Goal: Task Accomplishment & Management: Manage account settings

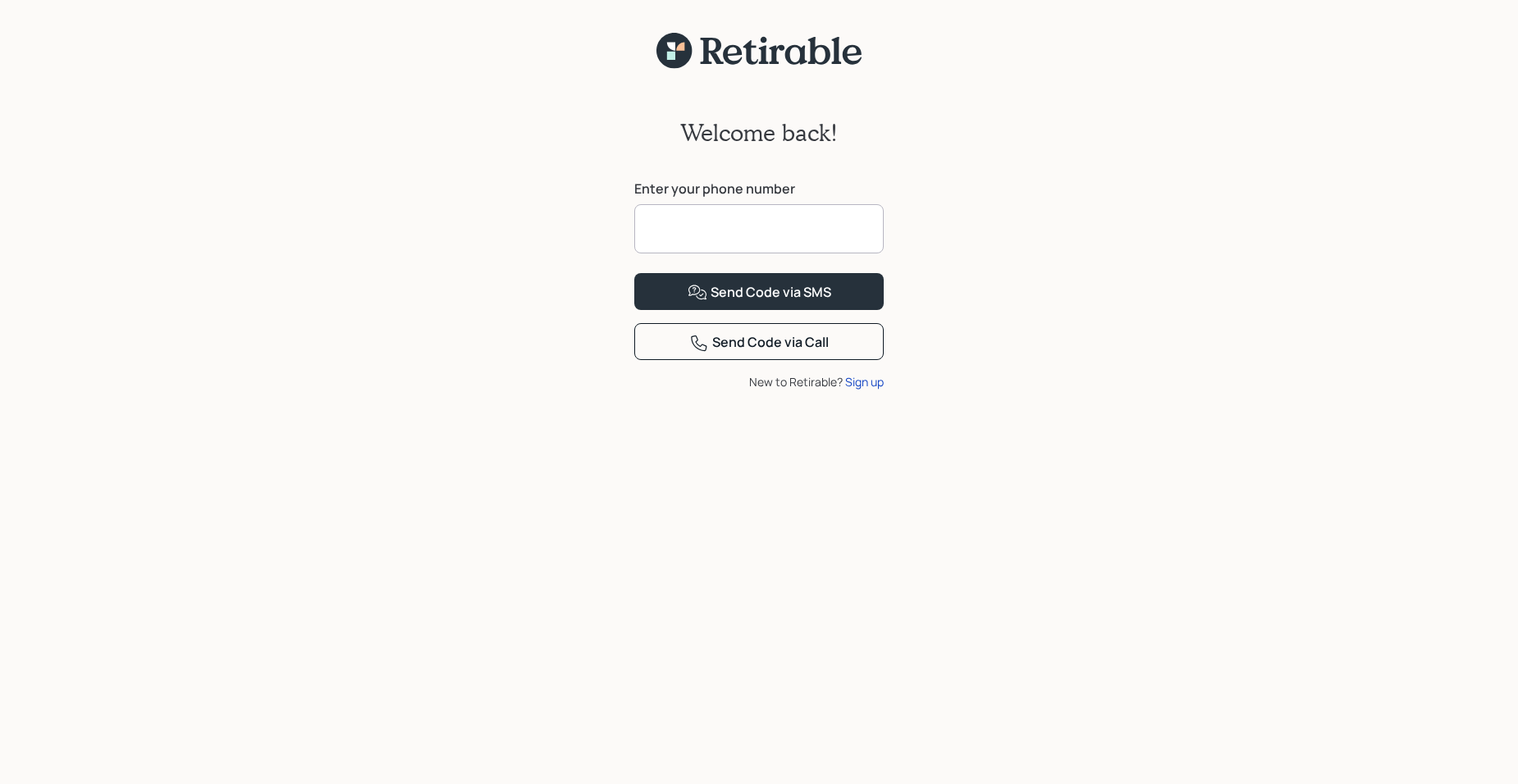
click at [686, 230] on input at bounding box center [759, 228] width 250 height 49
type input "**********"
click at [740, 302] on div "Send Code via SMS" at bounding box center [759, 293] width 143 height 20
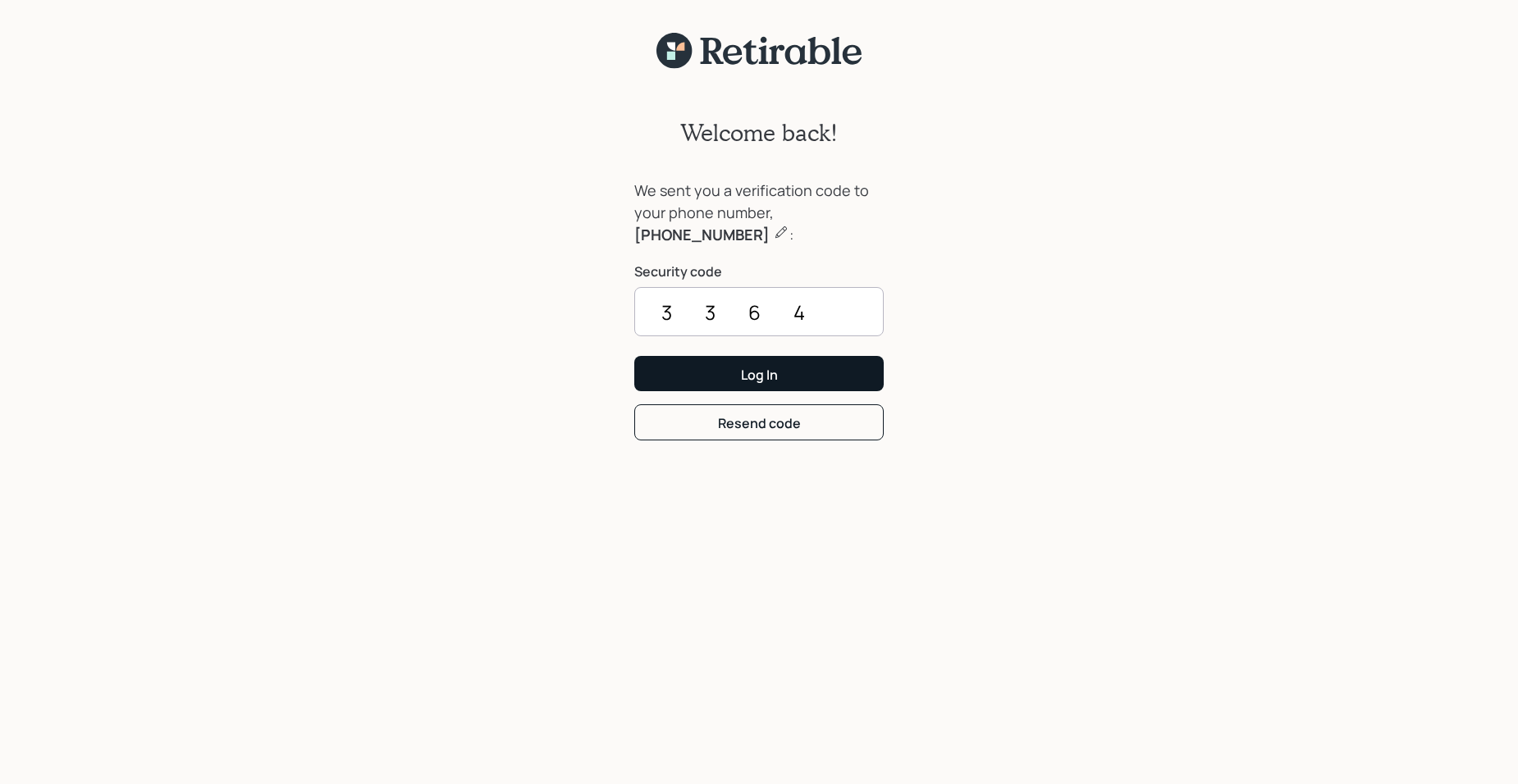
type input "3364"
click at [760, 381] on div "Log In" at bounding box center [759, 375] width 37 height 18
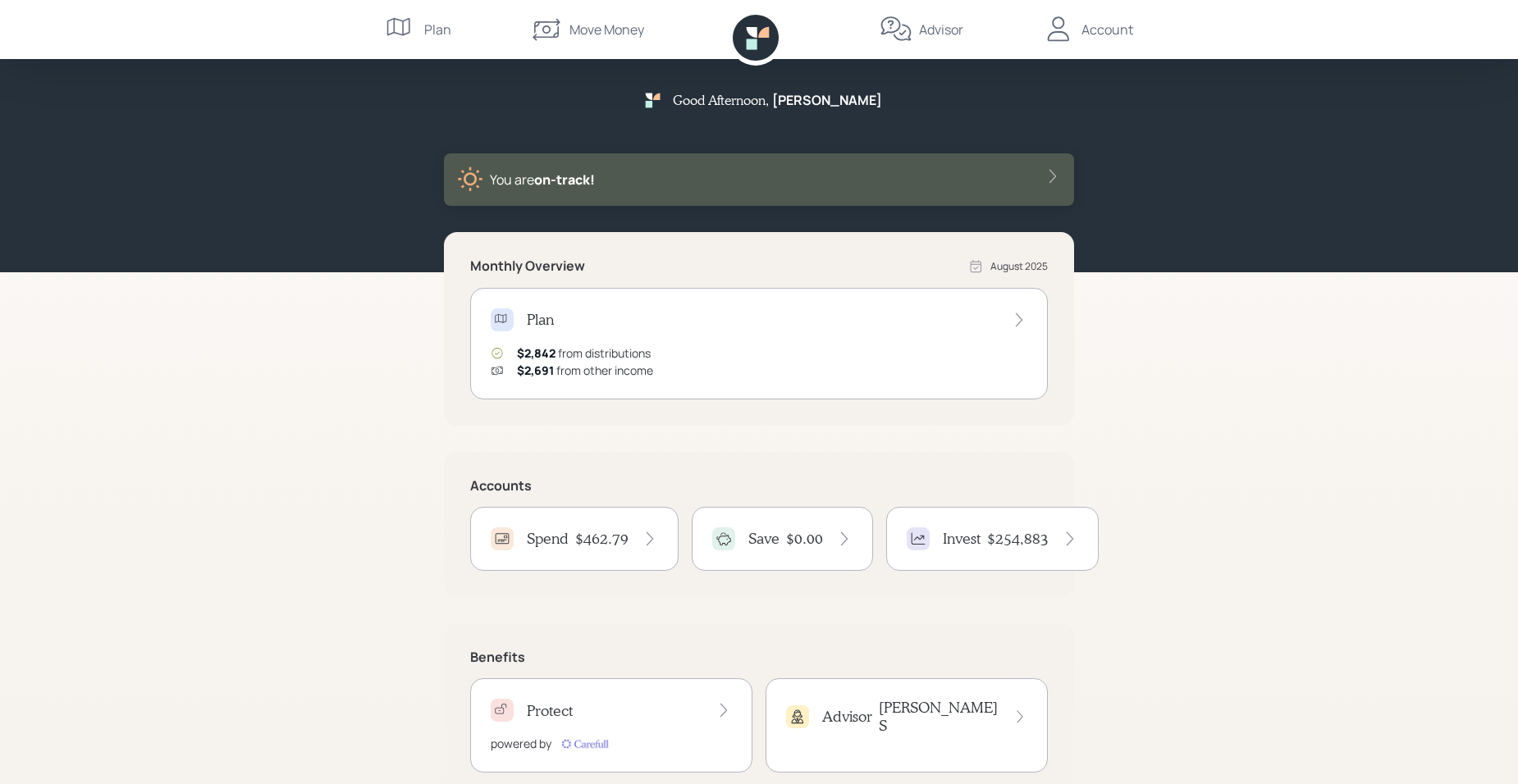
click at [580, 541] on h4 "$462.79" at bounding box center [602, 539] width 53 height 18
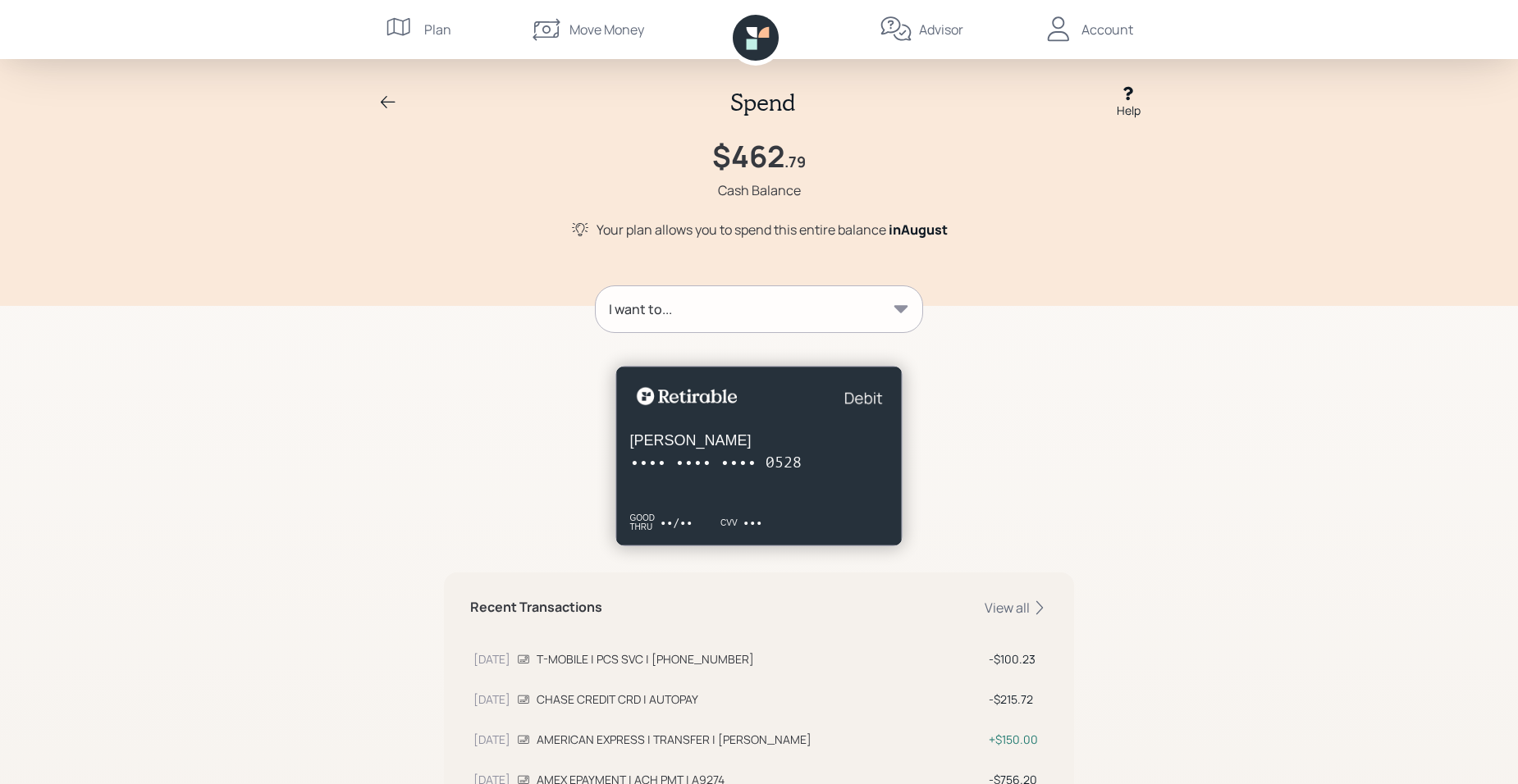
click at [905, 307] on icon at bounding box center [901, 308] width 14 height 7
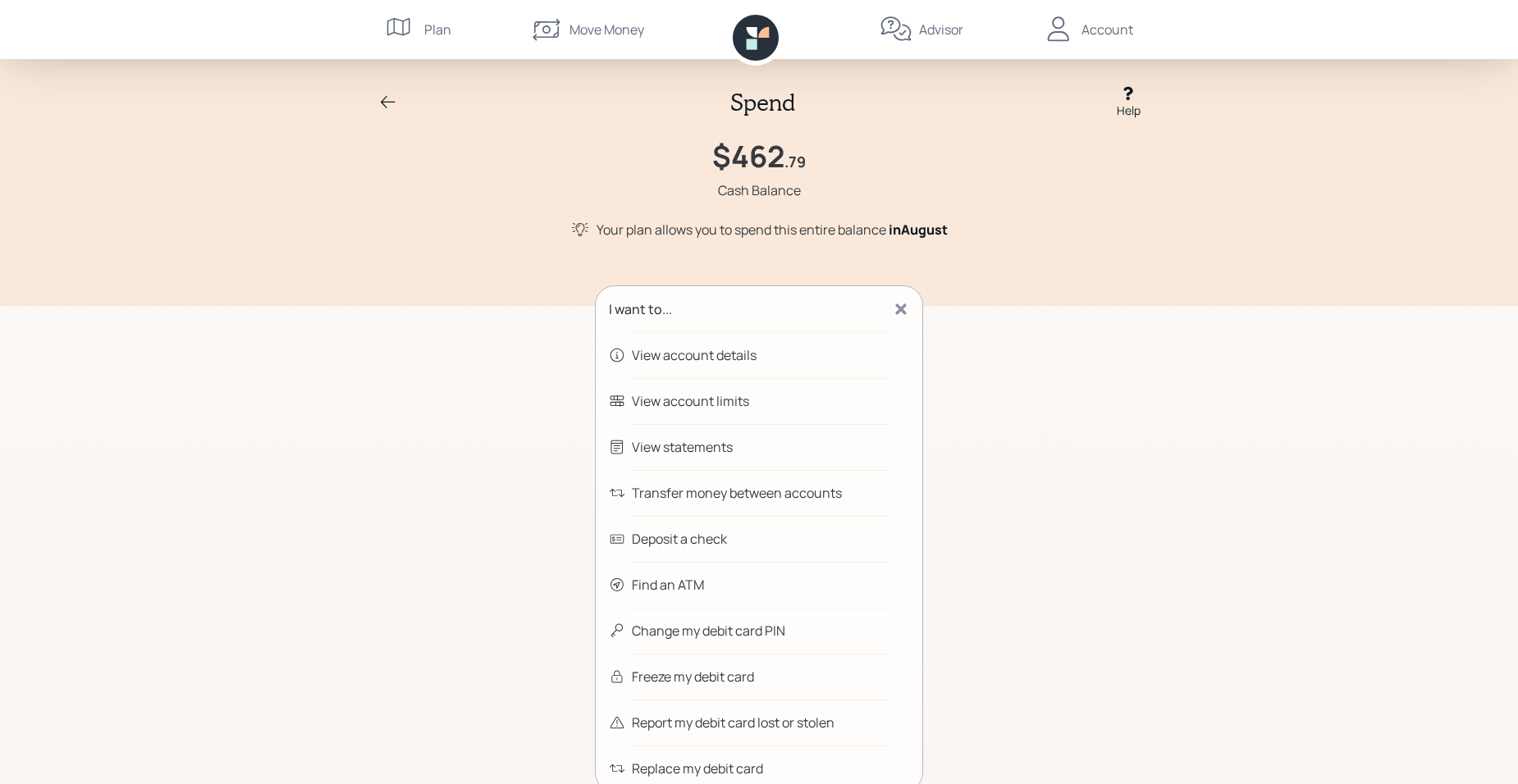
click at [677, 447] on div "View statements" at bounding box center [682, 448] width 101 height 20
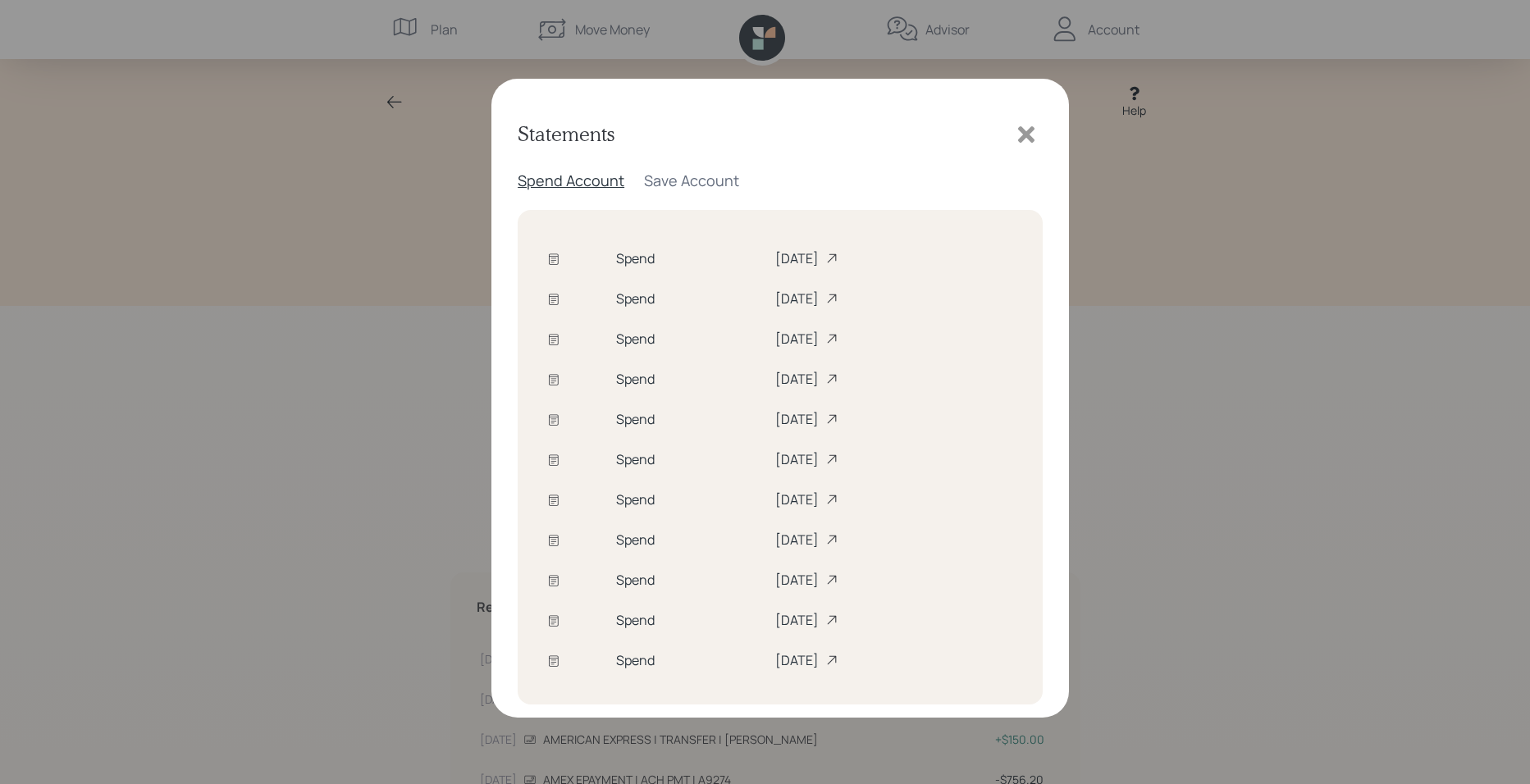
click at [775, 265] on div "[DATE]" at bounding box center [894, 259] width 239 height 18
drag, startPoint x: 1030, startPoint y: 134, endPoint x: 1019, endPoint y: 139, distance: 12.1
click at [1029, 135] on icon at bounding box center [1027, 134] width 25 height 25
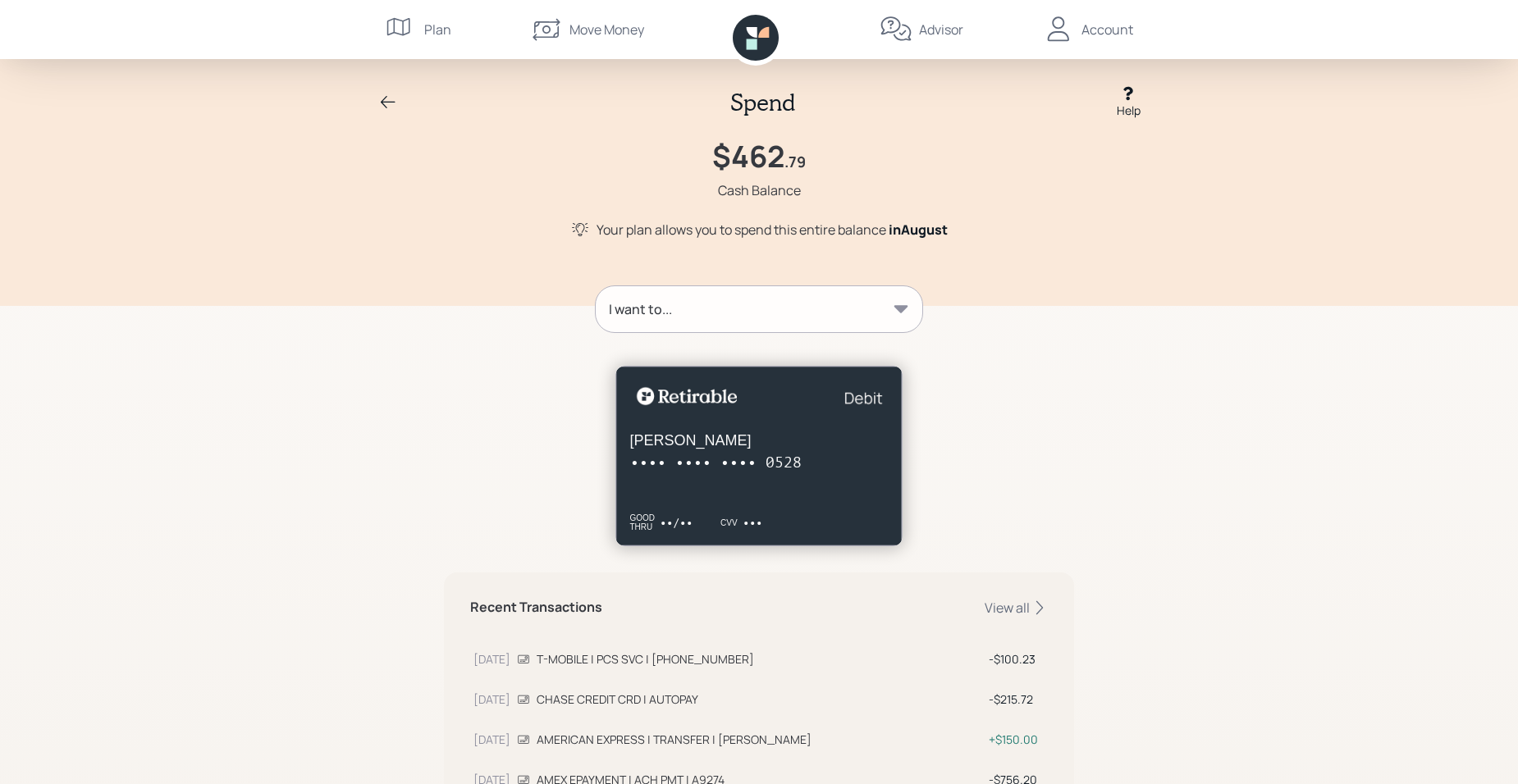
click at [900, 312] on icon at bounding box center [901, 308] width 14 height 7
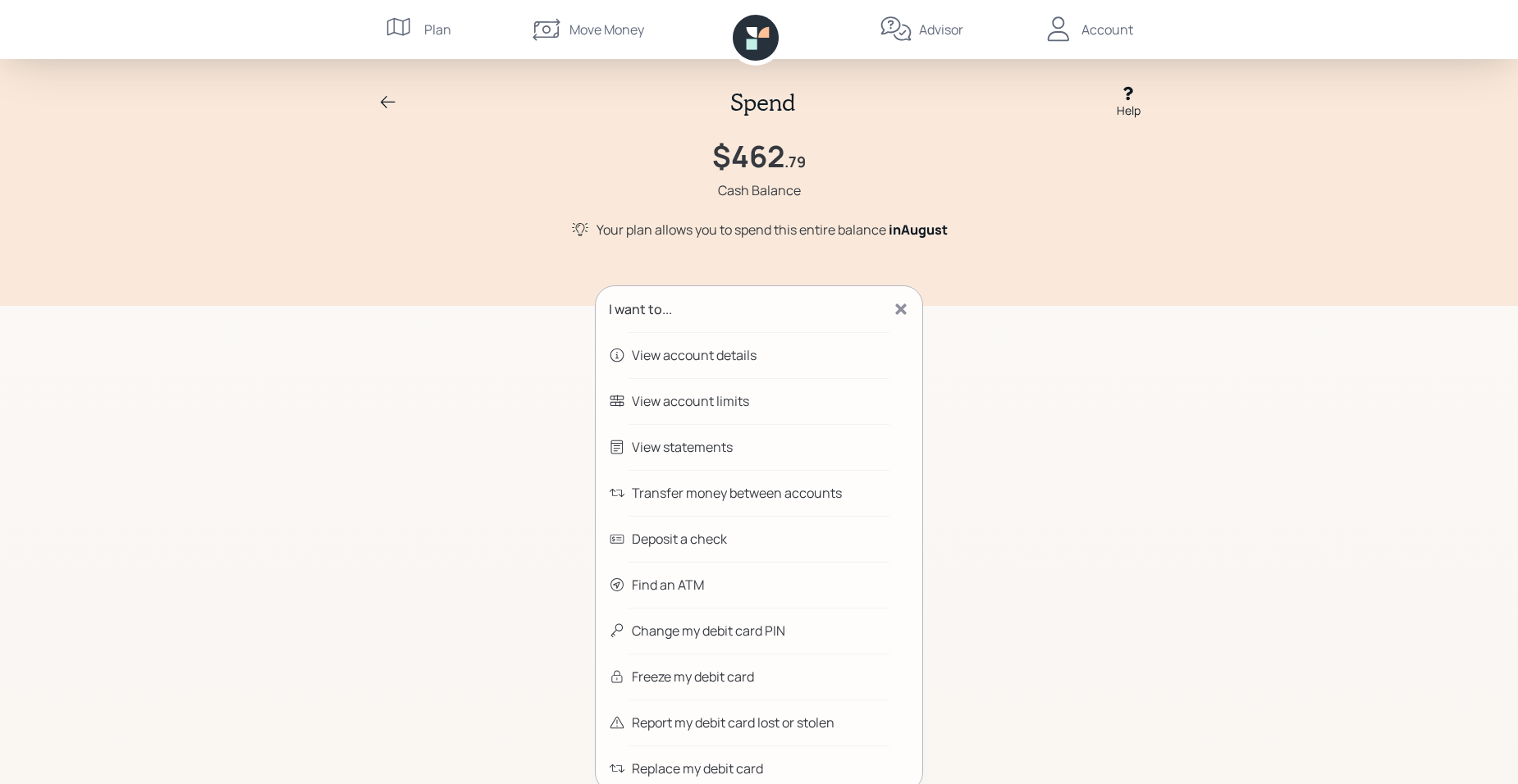
click at [387, 101] on icon at bounding box center [388, 103] width 20 height 20
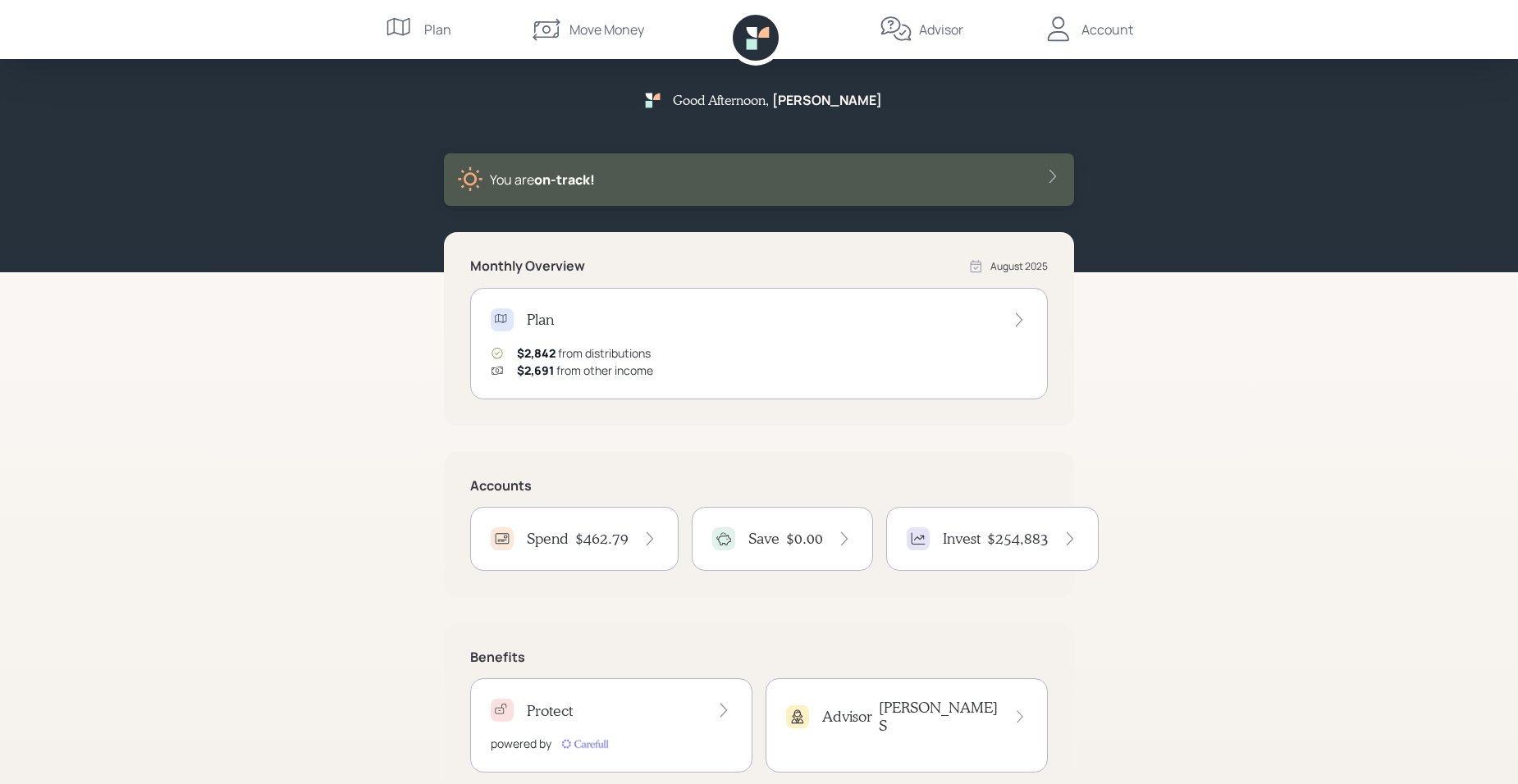
click at [1022, 322] on icon at bounding box center [1020, 320] width 17 height 17
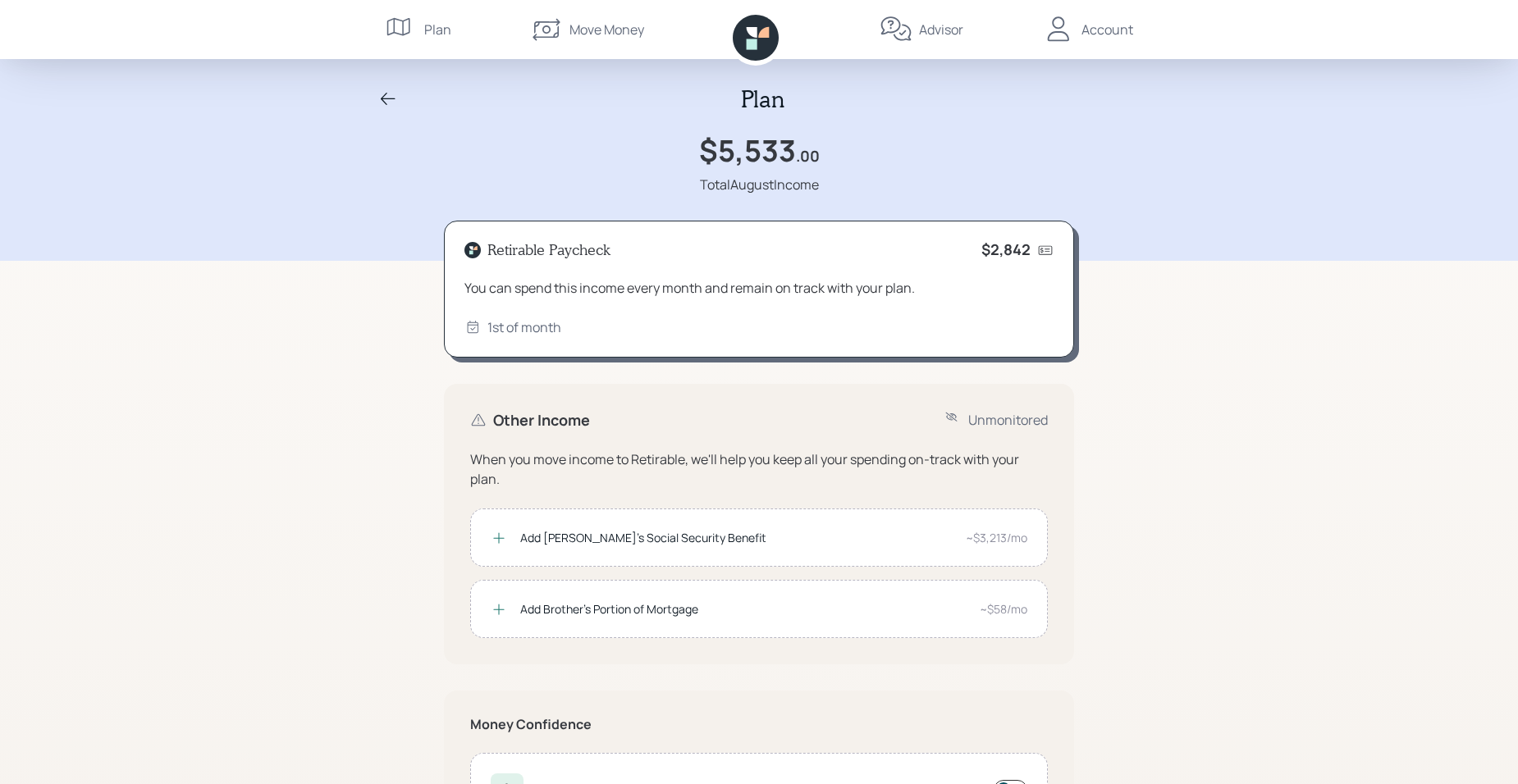
click at [502, 536] on icon at bounding box center [499, 538] width 17 height 17
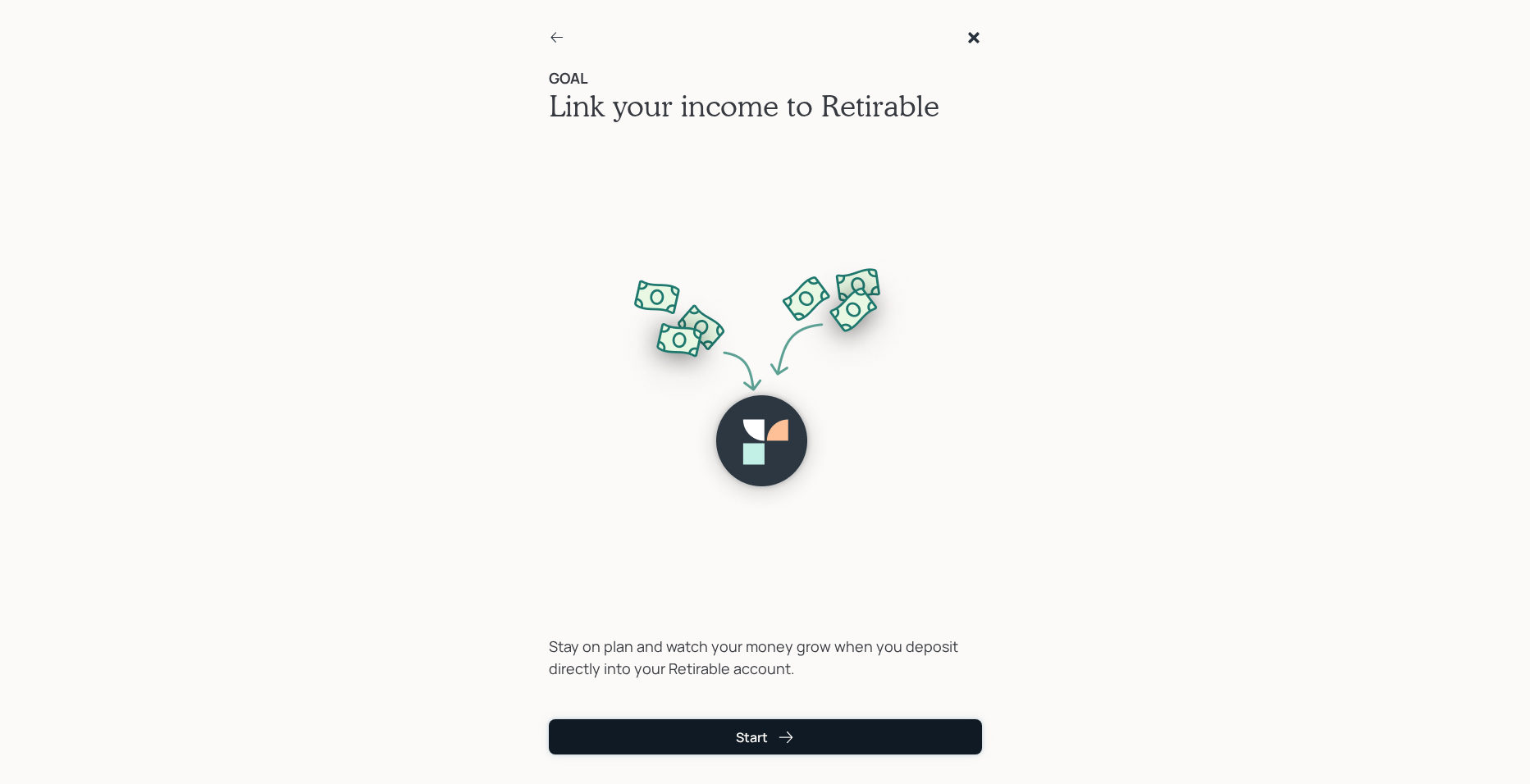
click at [800, 683] on button "Start" at bounding box center [765, 737] width 433 height 36
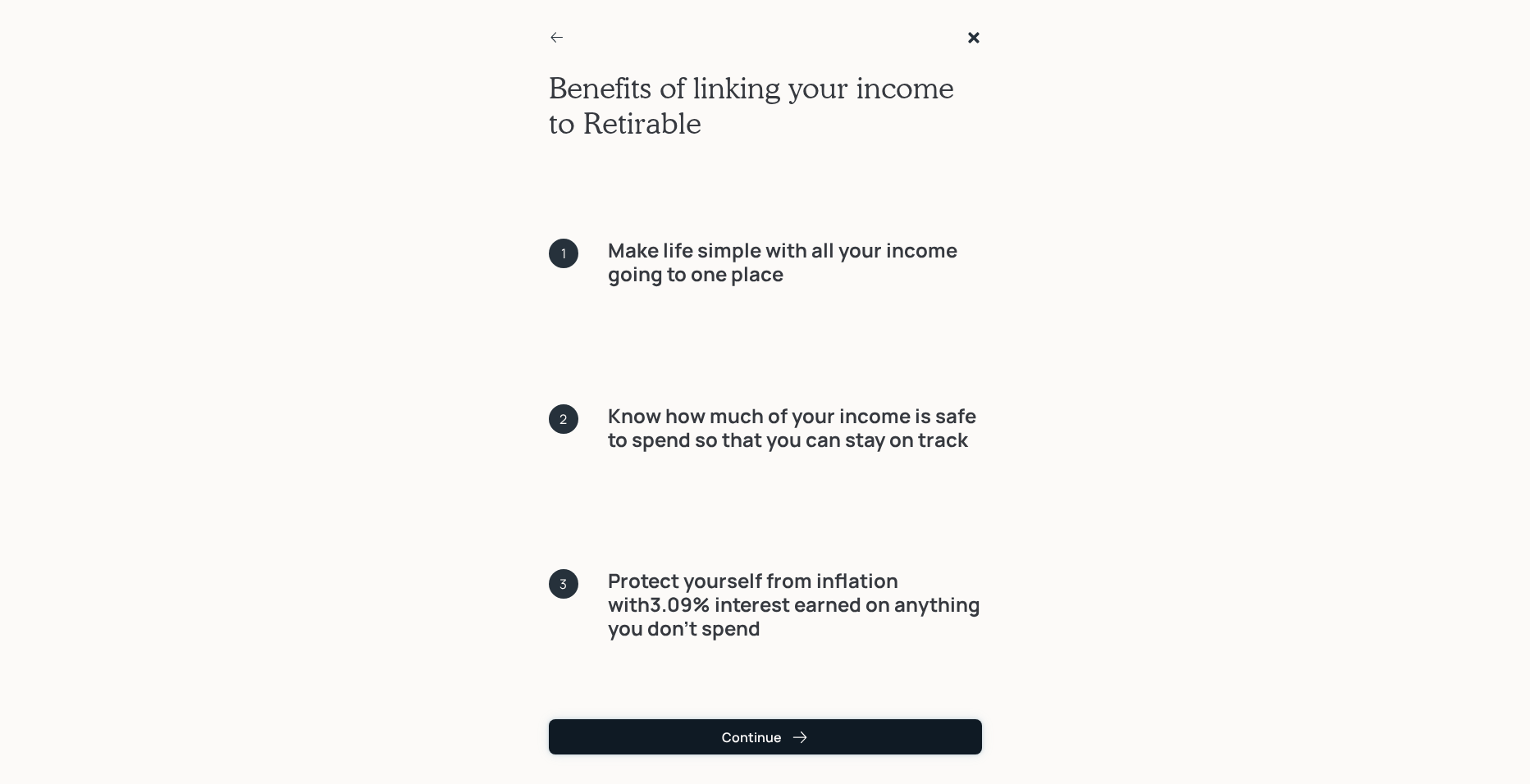
click at [799, 683] on icon "submit" at bounding box center [800, 738] width 17 height 17
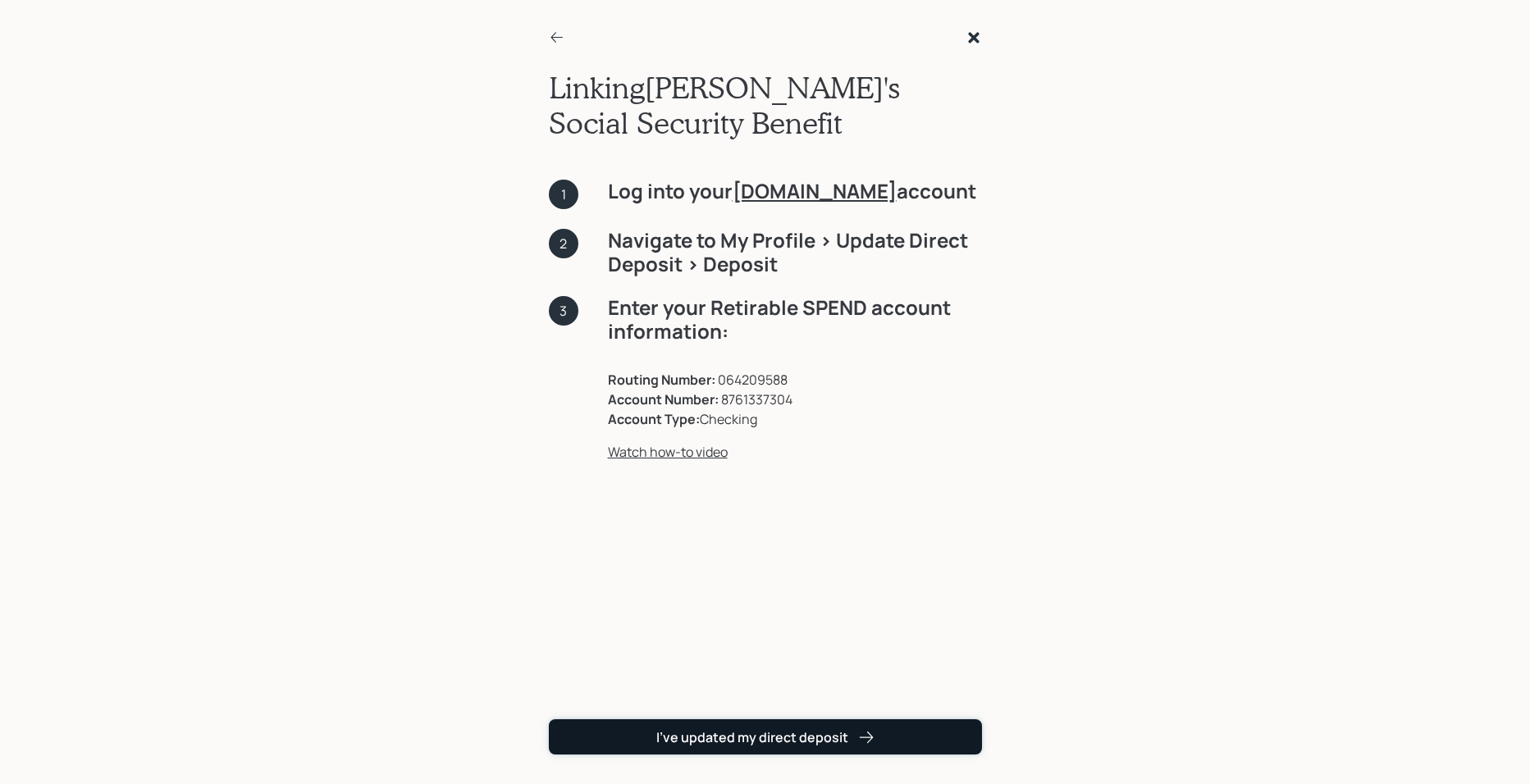
click at [799, 683] on div "I've updated my direct deposit" at bounding box center [765, 738] width 218 height 18
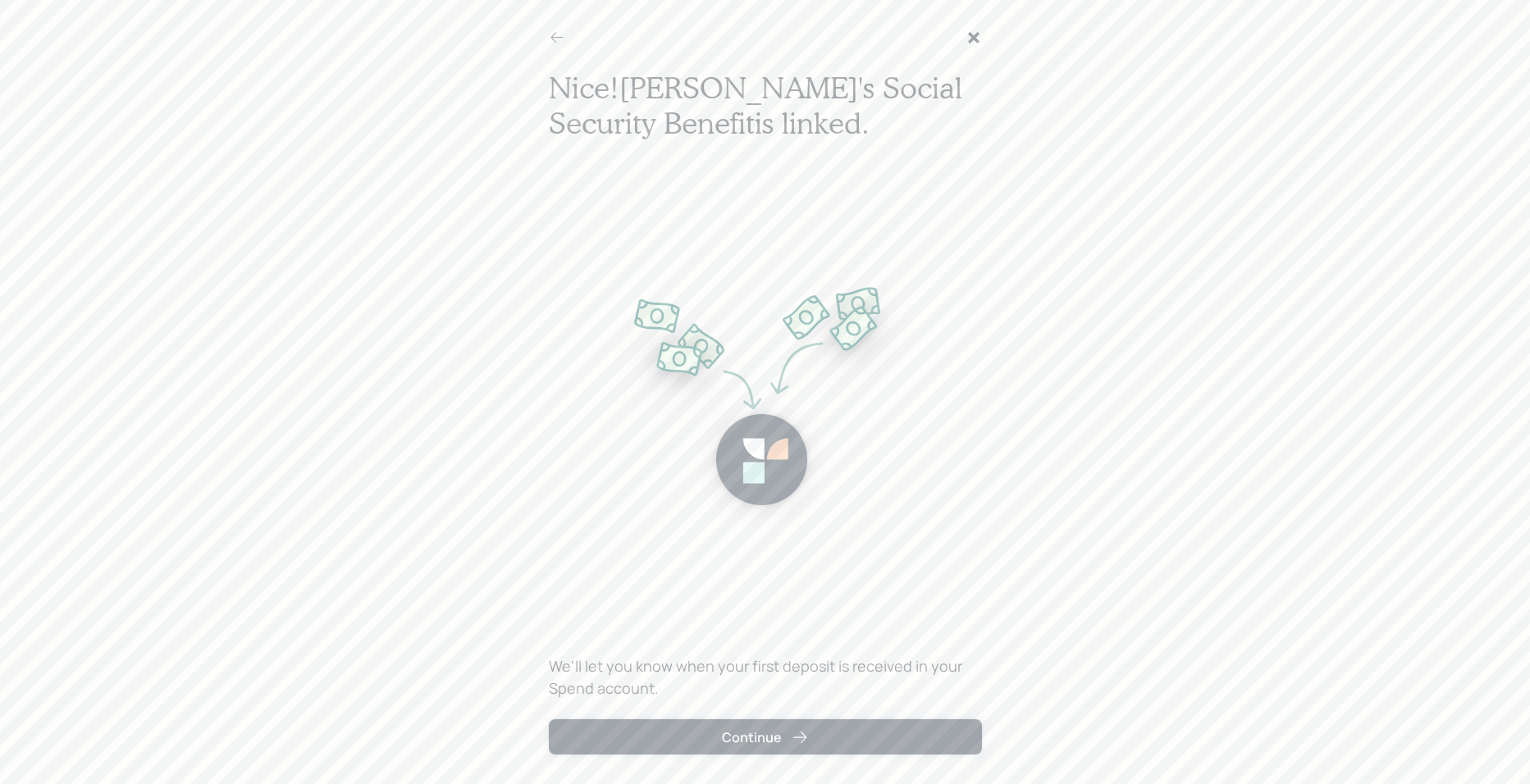
click at [799, 683] on icon "submit" at bounding box center [800, 738] width 17 height 17
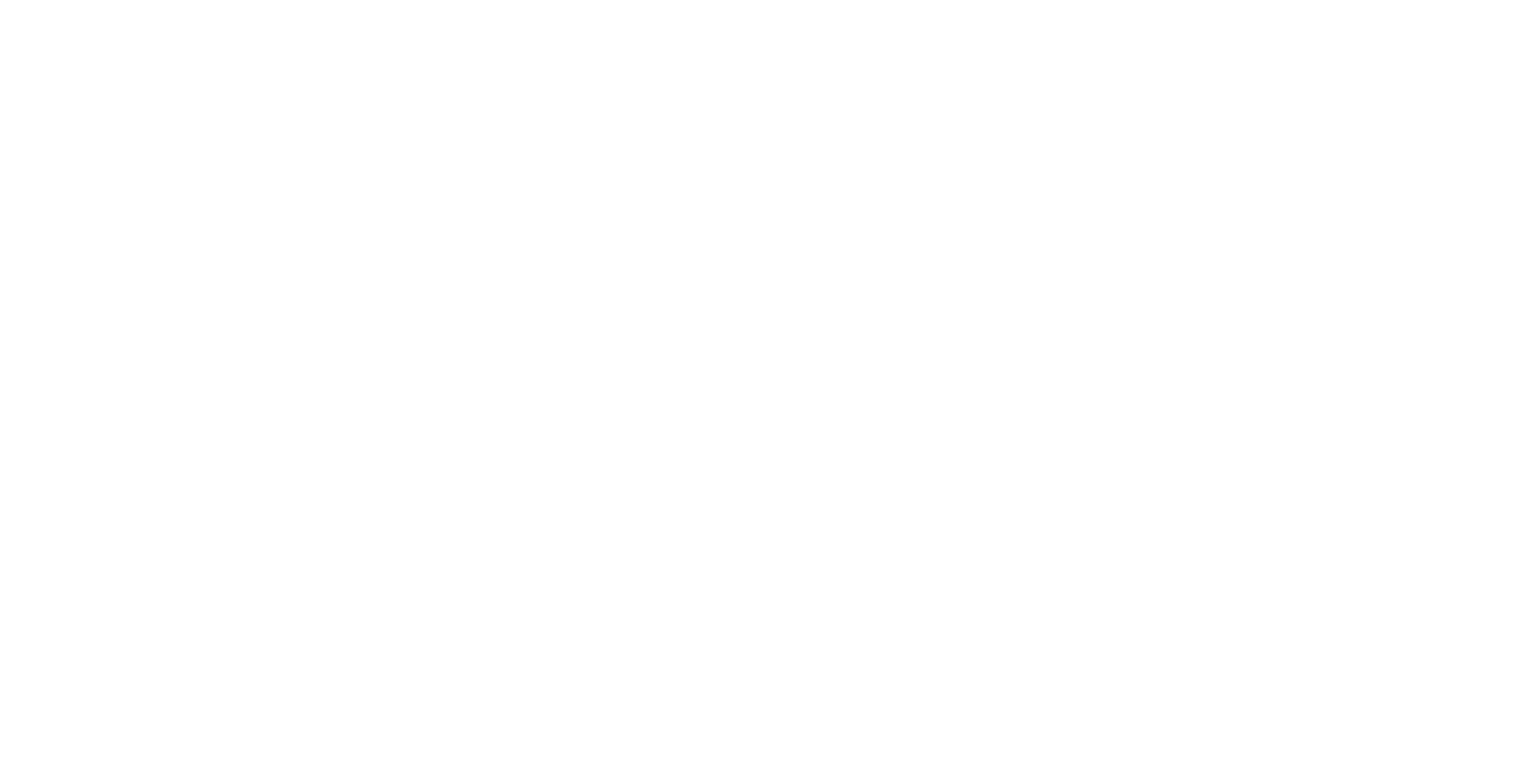
drag, startPoint x: 529, startPoint y: 567, endPoint x: 458, endPoint y: 520, distance: 85.1
click at [517, 0] on html at bounding box center [765, 0] width 1530 height 0
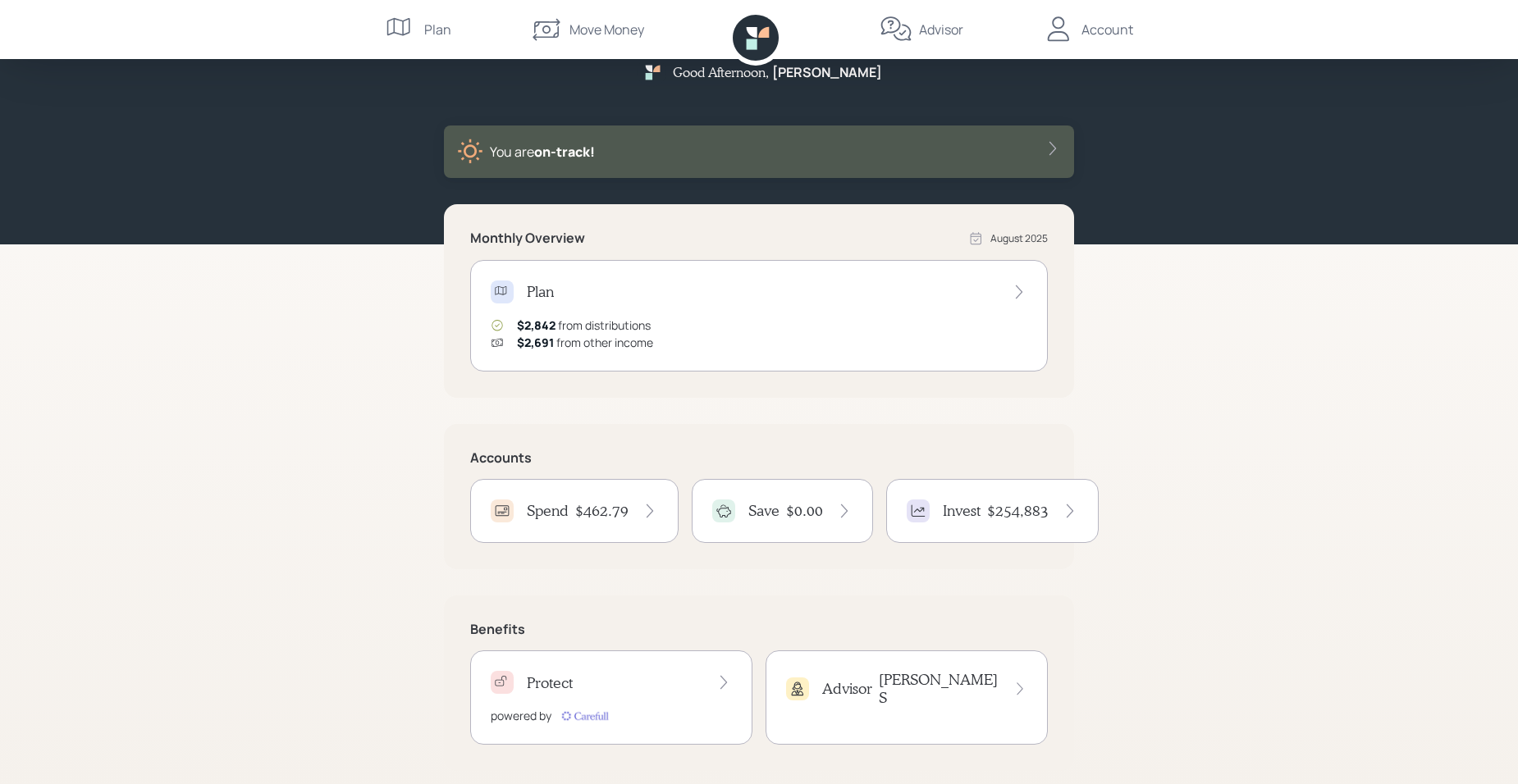
scroll to position [41, 0]
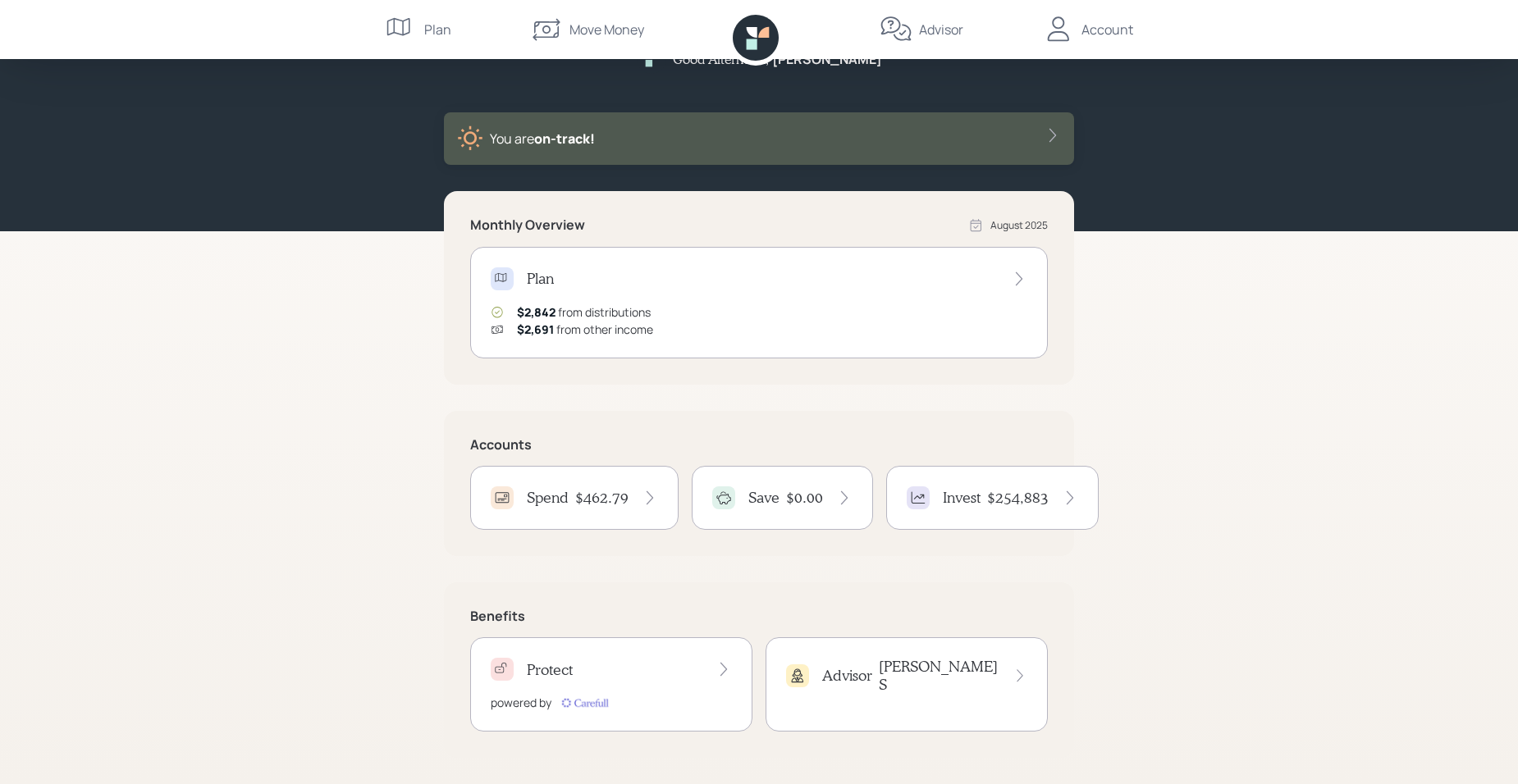
click at [1045, 132] on icon at bounding box center [1053, 135] width 17 height 17
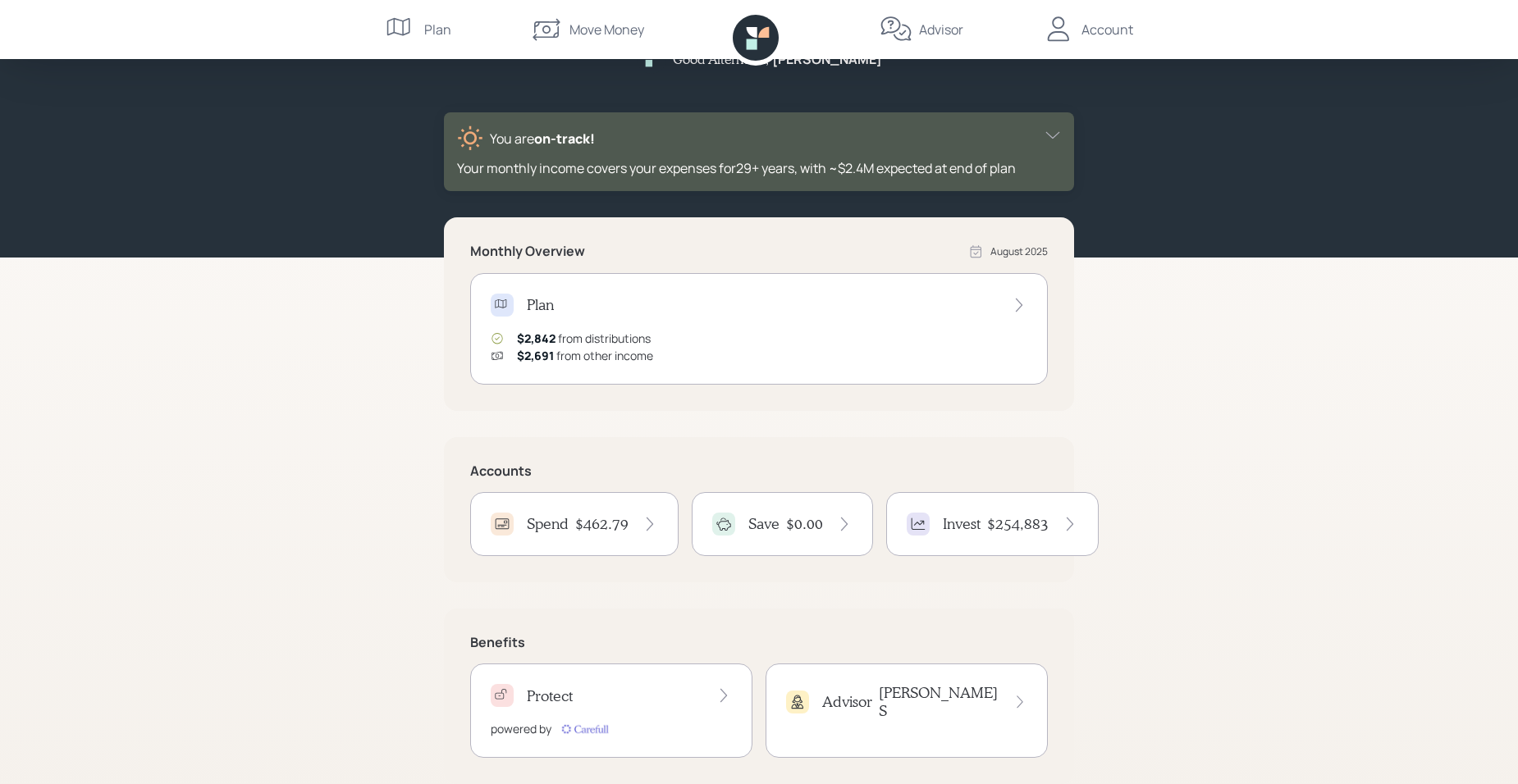
click at [409, 25] on icon at bounding box center [401, 30] width 33 height 33
